Goal: Task Accomplishment & Management: Use online tool/utility

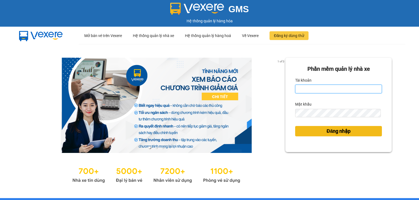
type input "ngoc.taithang"
click at [334, 133] on span "Đăng nhập" at bounding box center [338, 132] width 24 height 8
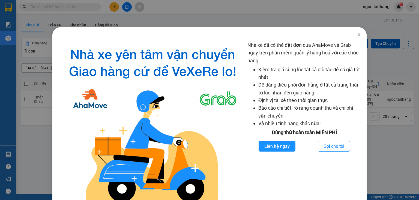
click at [356, 34] on icon "close" at bounding box center [358, 34] width 4 height 4
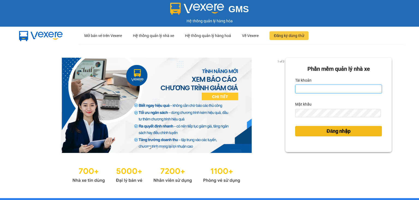
type input "ngoc.taithang"
click at [331, 130] on span "Đăng nhập" at bounding box center [338, 132] width 24 height 8
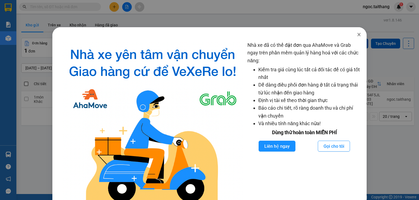
click at [357, 35] on icon "close" at bounding box center [358, 34] width 4 height 4
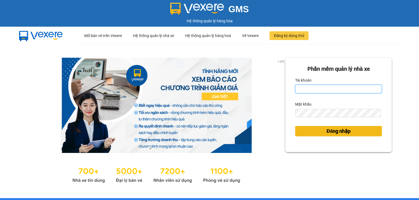
type input "ngoc.taithang"
click at [327, 132] on span "Đăng nhập" at bounding box center [338, 132] width 24 height 8
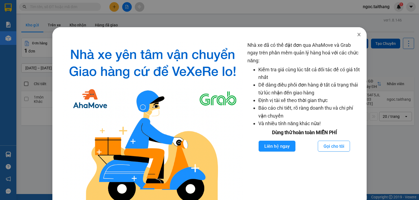
click at [358, 36] on span "Close" at bounding box center [358, 34] width 15 height 15
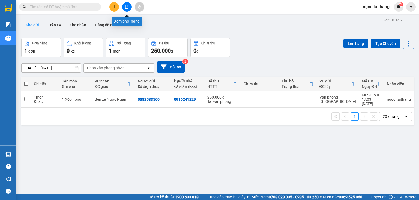
click at [128, 6] on icon "file-add" at bounding box center [127, 7] width 4 height 4
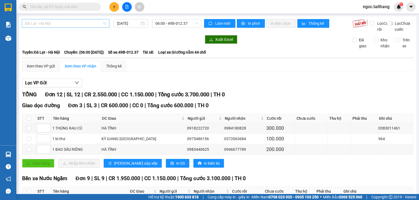
click at [65, 25] on span "Đà Lạt - Hà Nội" at bounding box center [65, 23] width 81 height 8
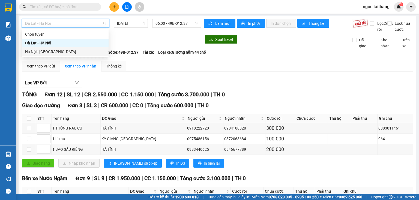
click at [46, 51] on div "Hà Nội - Đà Lạt" at bounding box center [65, 52] width 80 height 6
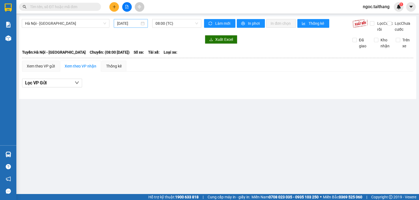
click at [143, 22] on div "[DATE]" at bounding box center [130, 23] width 27 height 6
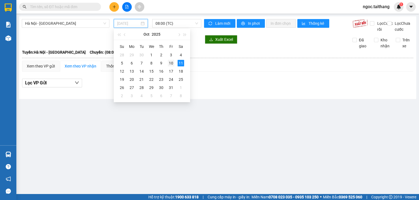
click at [172, 62] on div "10" at bounding box center [171, 63] width 7 height 7
type input "10/10/2025"
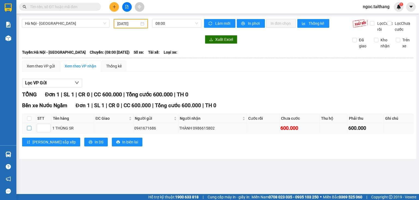
click at [31, 131] on input "checkbox" at bounding box center [29, 128] width 4 height 4
checkbox input "true"
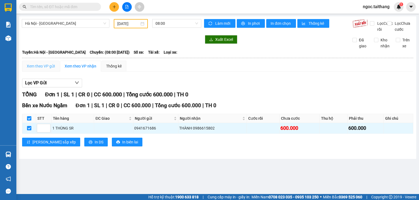
click at [41, 72] on div "Xem theo VP gửi" at bounding box center [40, 66] width 37 height 11
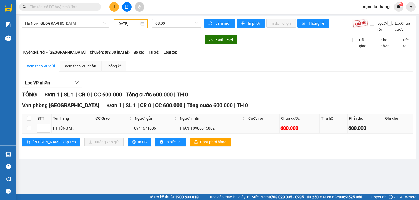
click at [32, 134] on td at bounding box center [29, 128] width 14 height 11
click at [29, 131] on input "checkbox" at bounding box center [29, 128] width 4 height 4
checkbox input "true"
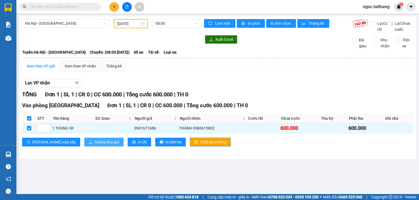
click at [95, 145] on span "Xuống kho gửi" at bounding box center [107, 142] width 25 height 6
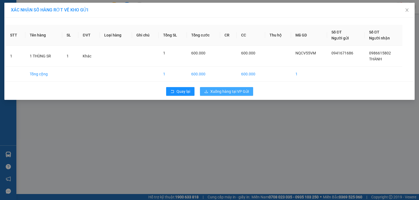
click at [221, 91] on span "Xuống hàng tại VP Gửi" at bounding box center [229, 92] width 38 height 6
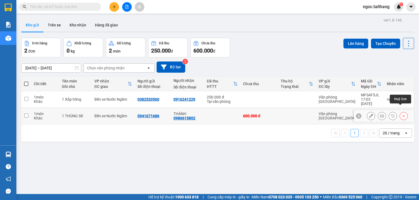
click at [402, 111] on button at bounding box center [403, 116] width 8 height 10
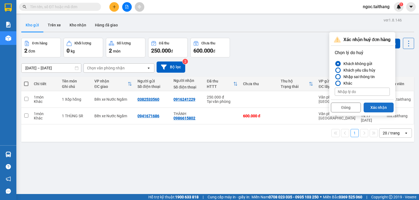
click at [375, 106] on button "Xác nhận" at bounding box center [378, 108] width 30 height 10
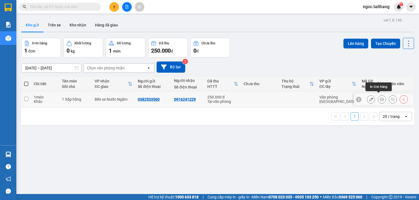
click at [380, 99] on icon at bounding box center [382, 100] width 4 height 4
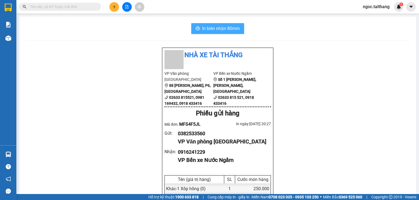
click at [214, 29] on span "In biên nhận 80mm" at bounding box center [221, 28] width 38 height 7
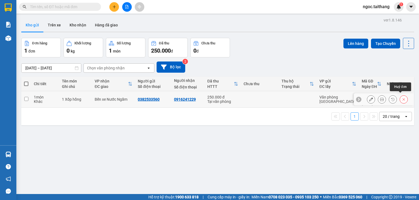
click at [401, 98] on icon at bounding box center [403, 100] width 4 height 4
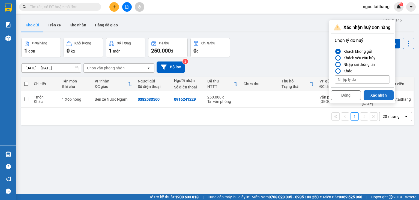
click at [376, 98] on button "Xác nhận" at bounding box center [378, 95] width 30 height 10
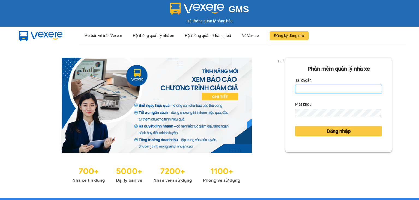
type input "ngoc.taithang"
click at [321, 137] on div "Đăng nhập" at bounding box center [338, 131] width 87 height 15
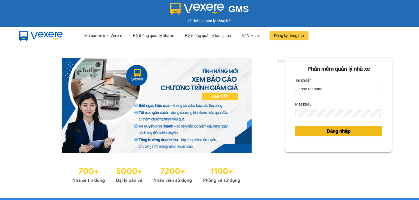
click at [321, 132] on button "Đăng nhập" at bounding box center [338, 131] width 87 height 10
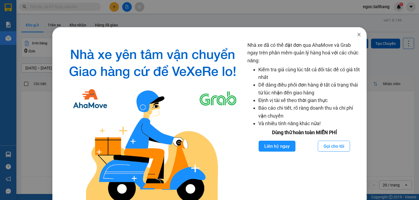
click at [356, 34] on icon "close" at bounding box center [358, 34] width 4 height 4
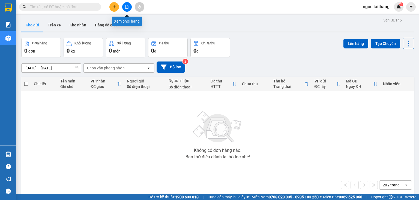
click at [127, 4] on button at bounding box center [127, 7] width 10 height 10
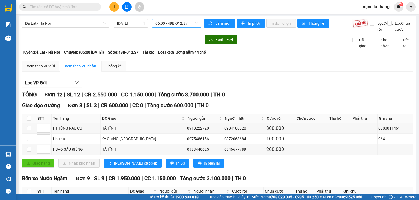
click at [191, 25] on span "06:00 - 49B-012.37" at bounding box center [176, 23] width 43 height 8
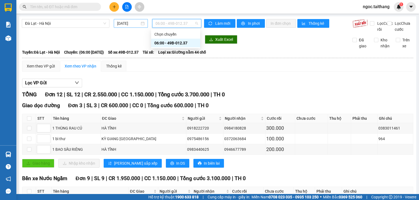
click at [144, 23] on div "11/10/2025" at bounding box center [131, 23] width 34 height 9
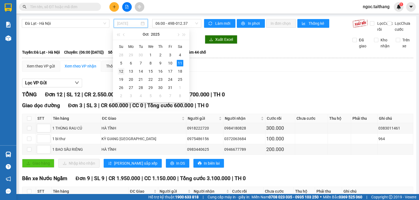
click at [122, 70] on div "12" at bounding box center [121, 71] width 7 height 7
type input "12/10/2025"
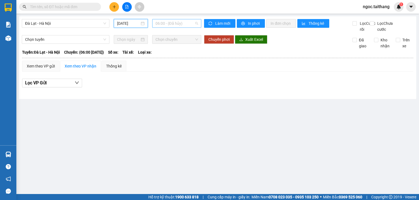
click at [185, 25] on span "06:00 - (Đã hủy)" at bounding box center [176, 23] width 43 height 8
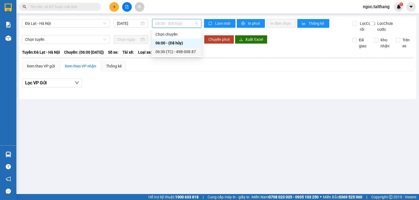
click at [184, 50] on div "06:30 (TC) - 49B-008.87" at bounding box center [176, 52] width 43 height 6
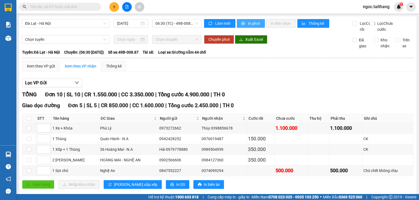
click at [251, 25] on span "In phơi" at bounding box center [254, 23] width 13 height 6
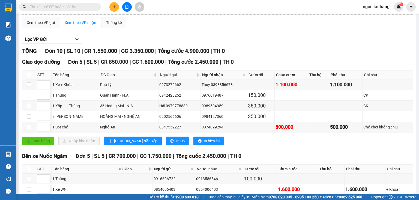
scroll to position [108, 0]
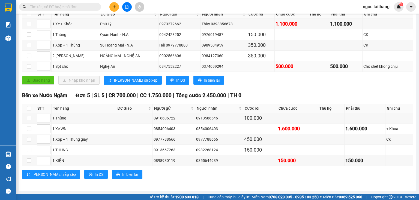
click at [247, 72] on td at bounding box center [261, 66] width 28 height 11
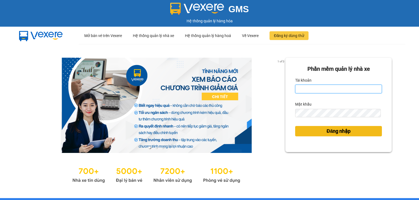
type input "ngoc.taithang"
click at [338, 135] on span "Đăng nhập" at bounding box center [338, 132] width 24 height 8
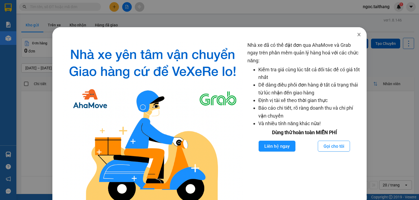
click at [352, 37] on span "Close" at bounding box center [358, 34] width 15 height 15
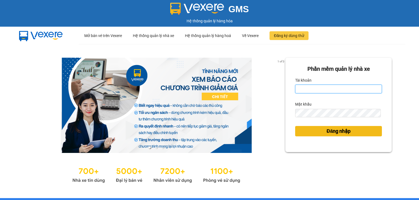
type input "ngoc.taithang"
click at [332, 133] on span "Đăng nhập" at bounding box center [338, 132] width 24 height 8
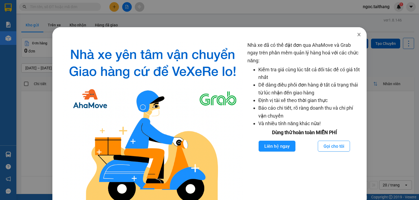
click at [357, 35] on icon "close" at bounding box center [358, 34] width 3 height 3
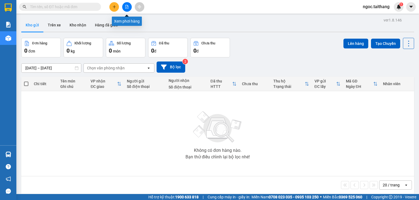
click at [129, 8] on button at bounding box center [127, 7] width 10 height 10
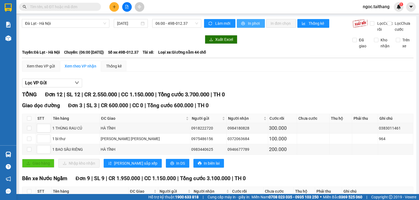
click at [255, 25] on span "In phơi" at bounding box center [254, 23] width 13 height 6
click at [140, 23] on div "[DATE]" at bounding box center [130, 23] width 27 height 6
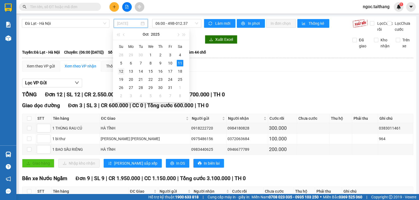
click at [120, 74] on div "12" at bounding box center [121, 71] width 7 height 7
type input "[DATE]"
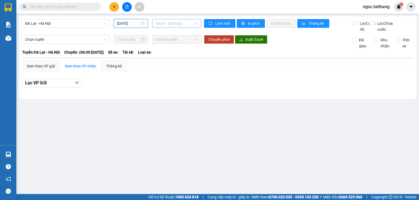
click at [195, 21] on span "06:00 - (Đã hủy)" at bounding box center [176, 23] width 43 height 8
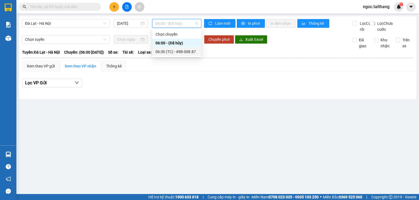
click at [190, 49] on div "06:30 (TC) - 49B-008.87" at bounding box center [176, 52] width 43 height 6
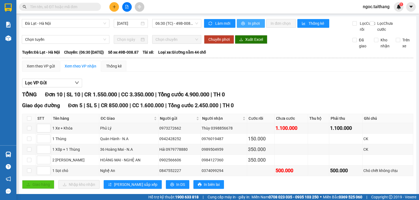
click at [241, 23] on icon "printer" at bounding box center [243, 24] width 4 height 4
